Goal: Check status: Check status

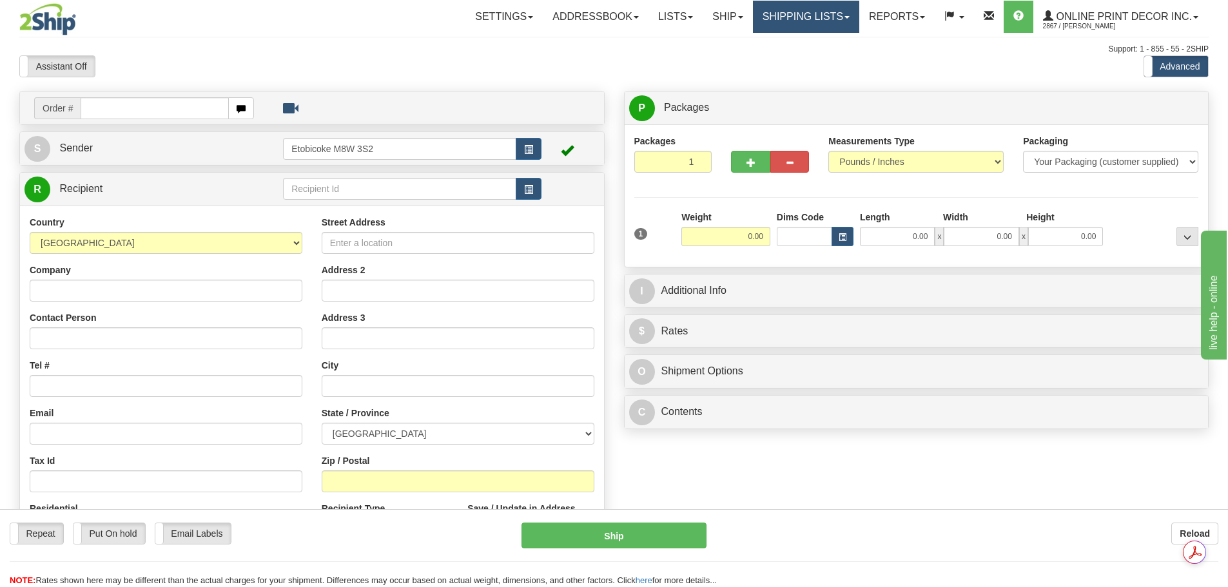
click at [803, 23] on link "Shipping lists" at bounding box center [806, 17] width 106 height 32
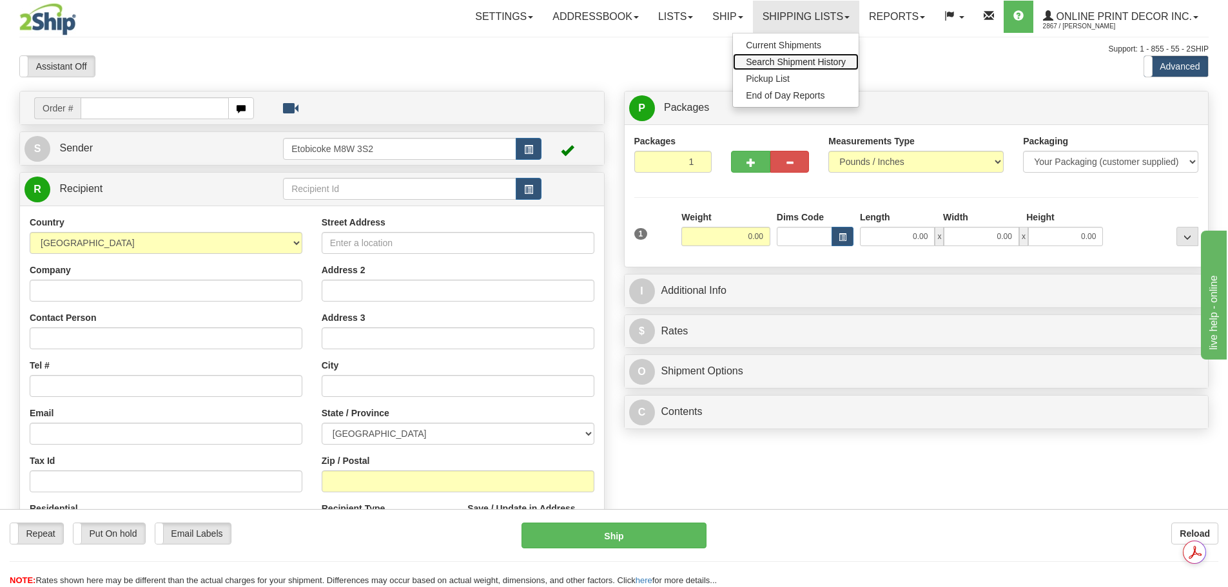
click at [811, 68] on link "Search Shipment History" at bounding box center [796, 62] width 126 height 17
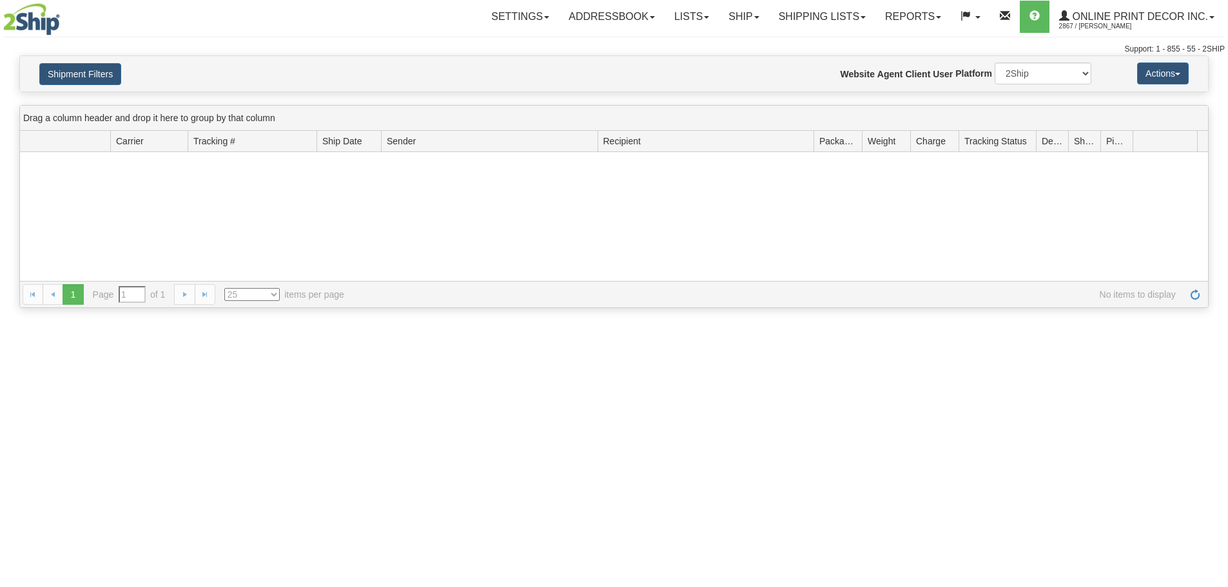
type input "From [DATE] To [DATE]"
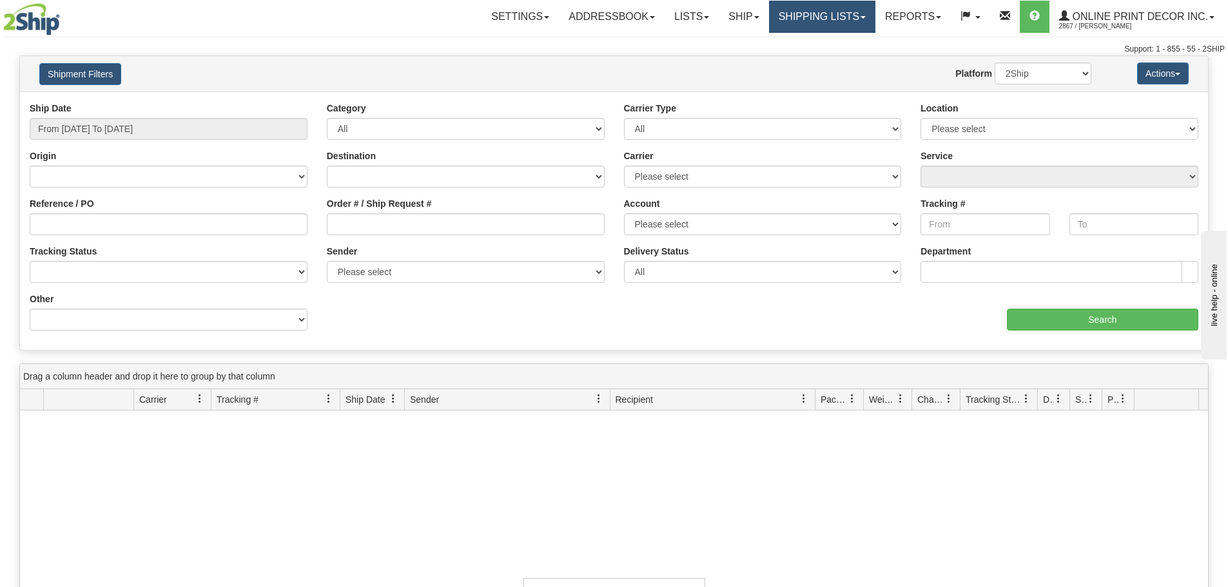
click at [801, 17] on link "Shipping lists" at bounding box center [822, 17] width 106 height 32
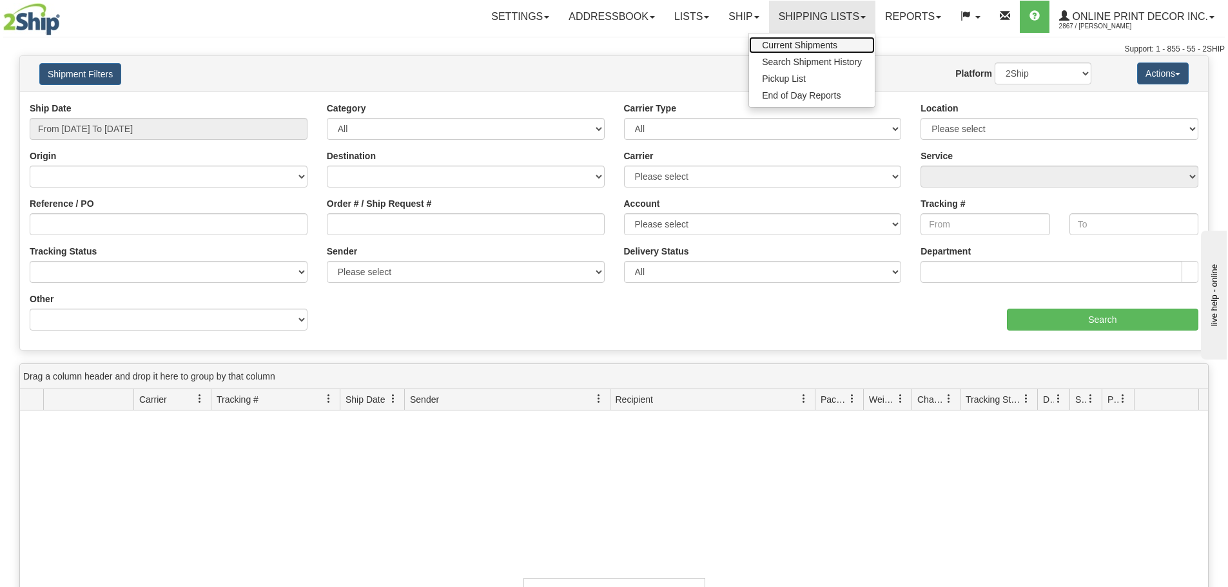
click at [800, 44] on span "Current Shipments" at bounding box center [799, 45] width 75 height 10
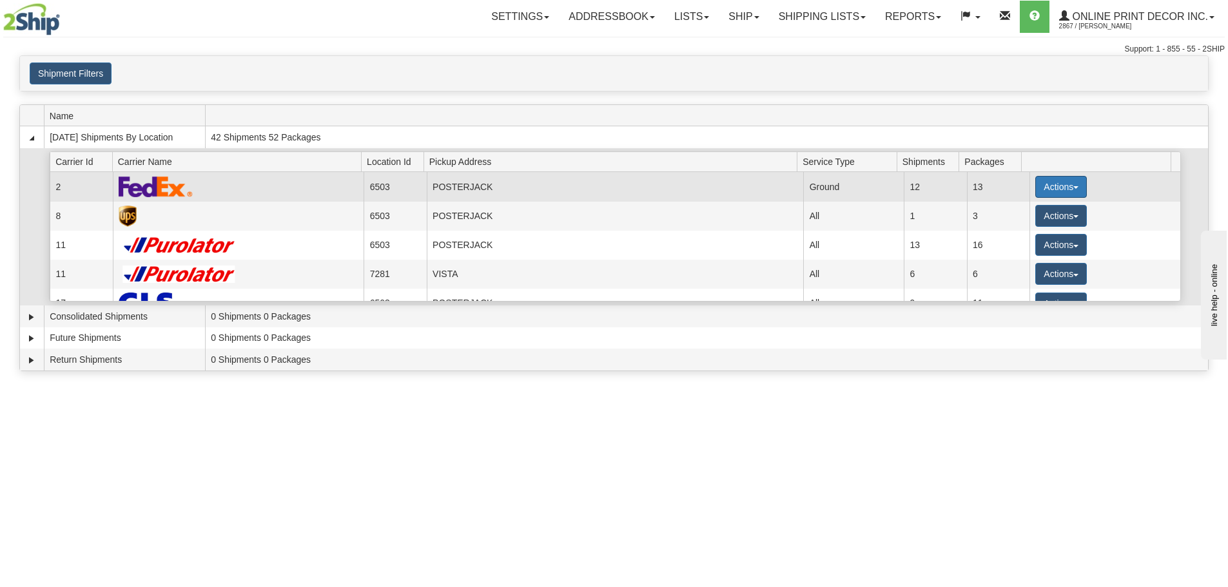
click at [1043, 186] on button "Actions" at bounding box center [1062, 187] width 52 height 22
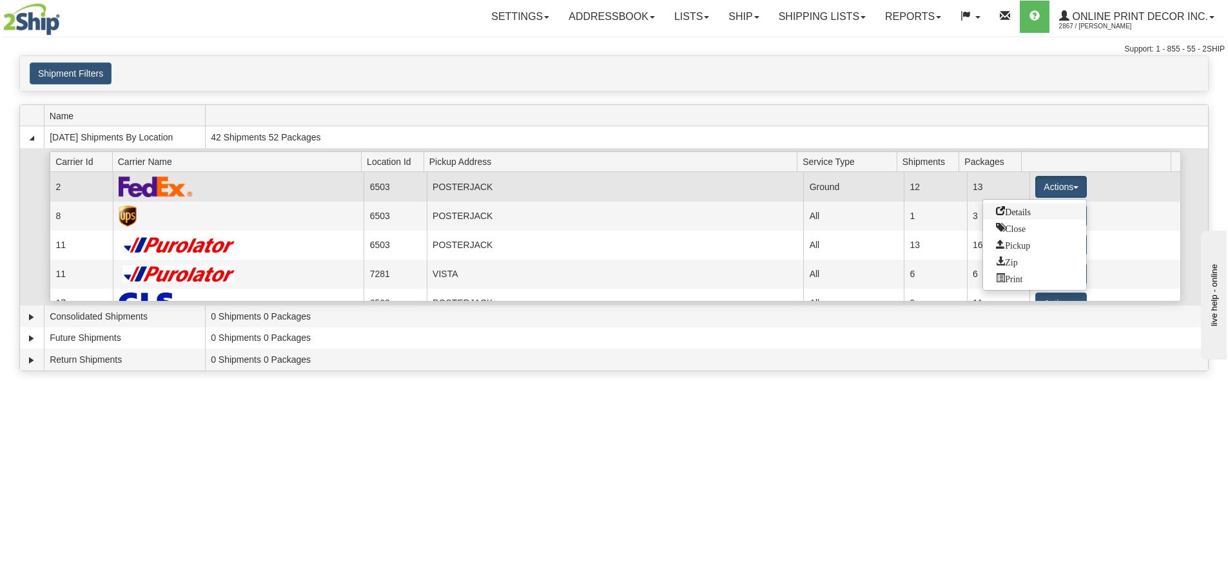
click at [1030, 208] on span "Details" at bounding box center [1013, 210] width 35 height 9
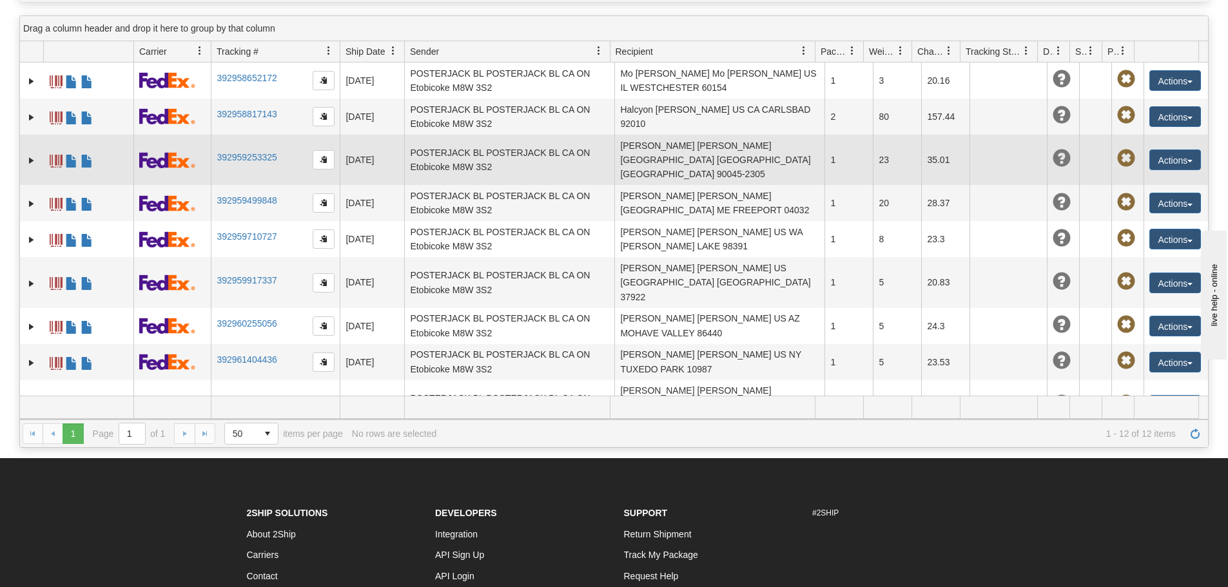
scroll to position [64, 0]
